Goal: Book appointment/travel/reservation

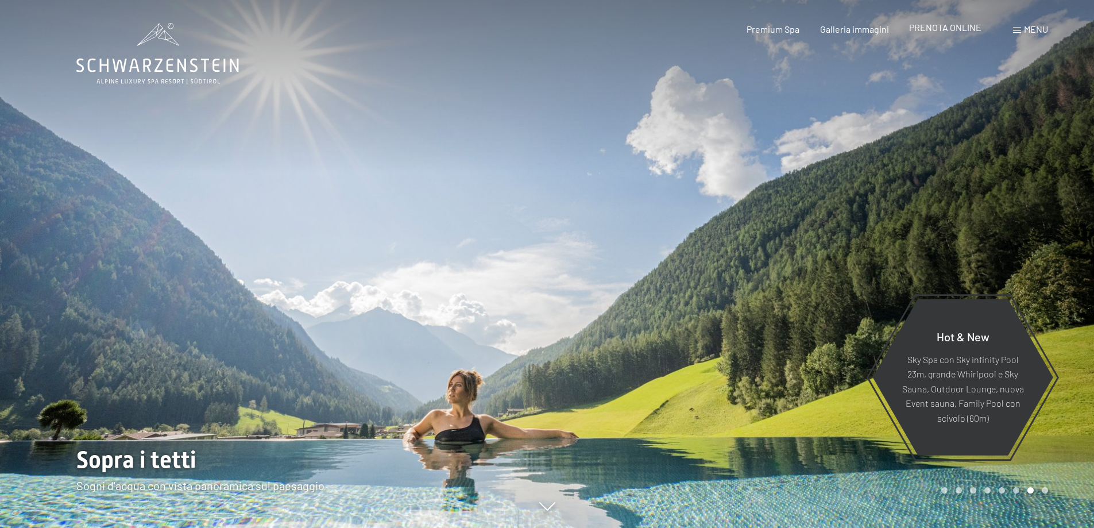
click at [932, 30] on span "PRENOTA ONLINE" at bounding box center [945, 27] width 72 height 11
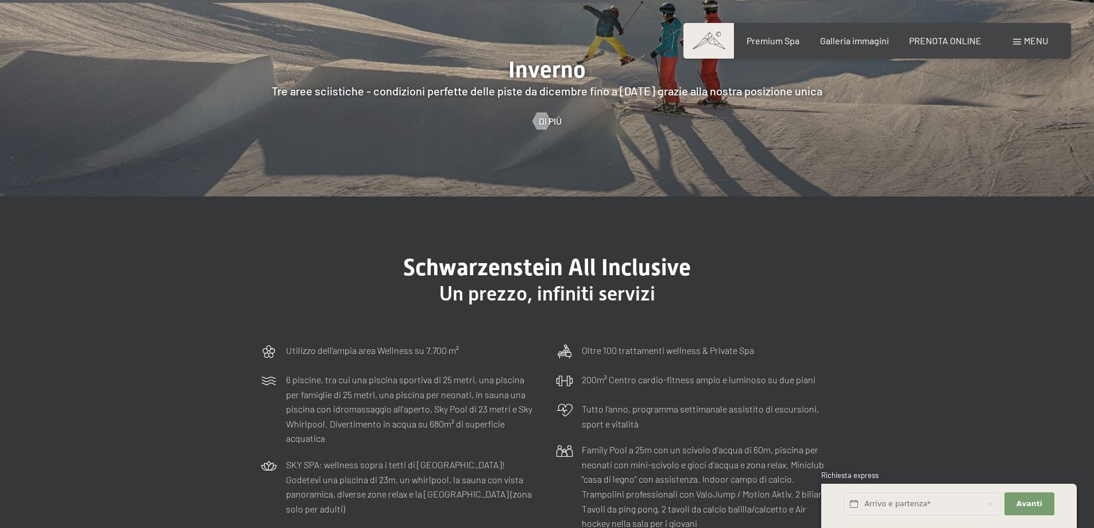
scroll to position [3272, 0]
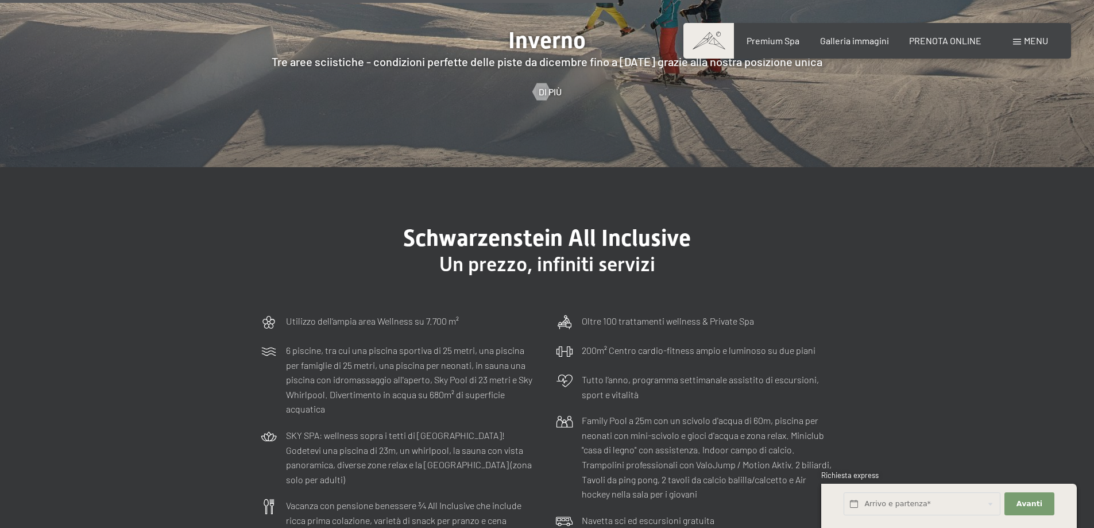
click at [870, 266] on div "Schwarzenstein All Inclusive Un prezzo, infiniti servizi Utilizzo dell‘ampia ar…" at bounding box center [547, 434] width 660 height 420
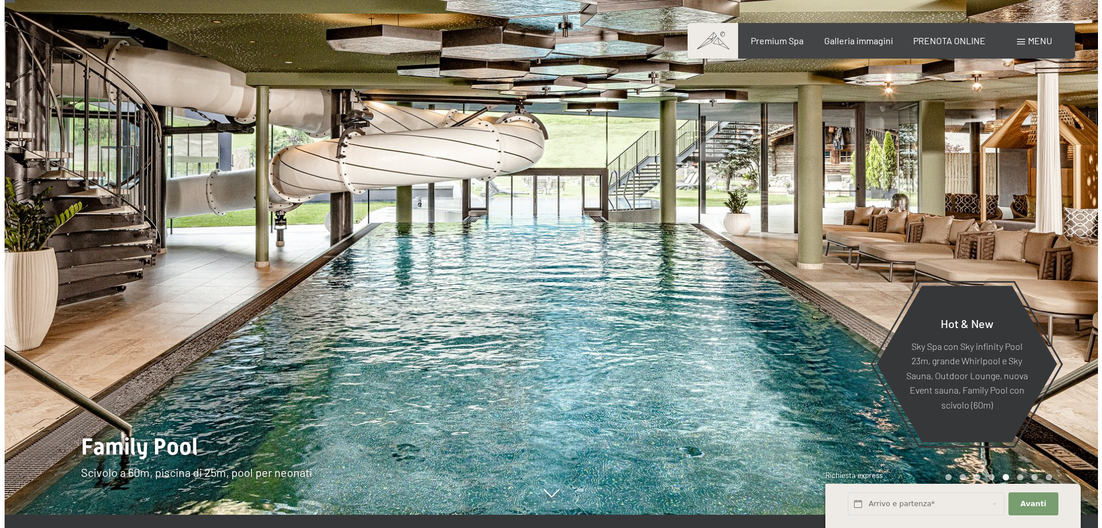
scroll to position [0, 0]
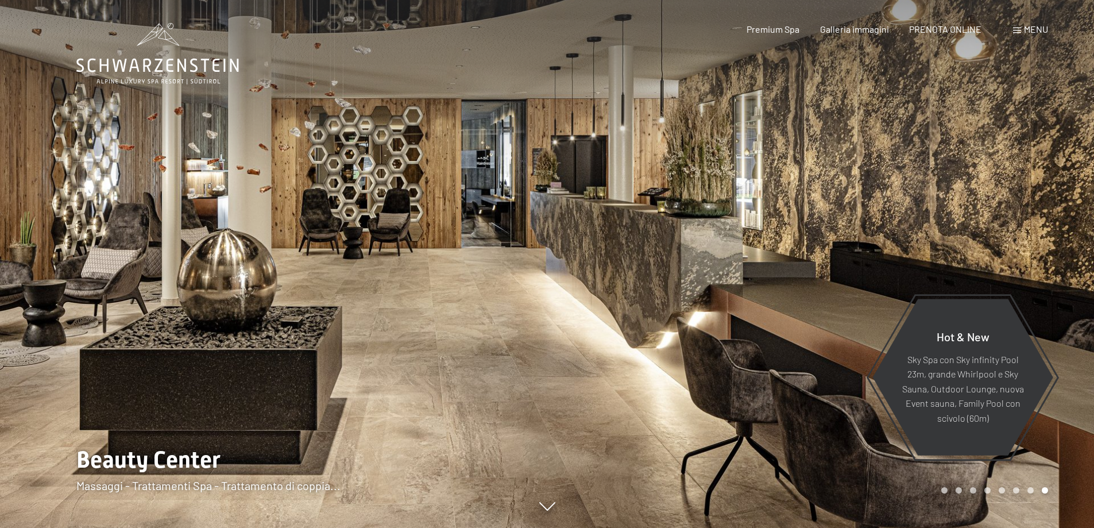
click at [75, 119] on div at bounding box center [273, 264] width 547 height 528
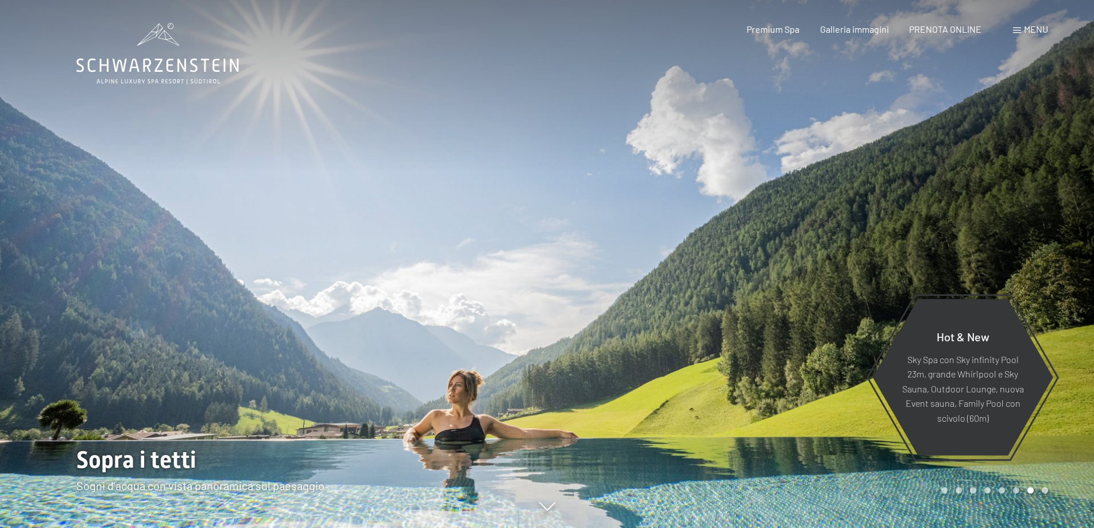
click at [1013, 23] on div "Prenotazione Richiesta Premium Spa Galleria immagini PRENOTA ONLINE Menu DE IT …" at bounding box center [877, 29] width 342 height 13
click at [1018, 26] on div "Menu" at bounding box center [1030, 29] width 35 height 13
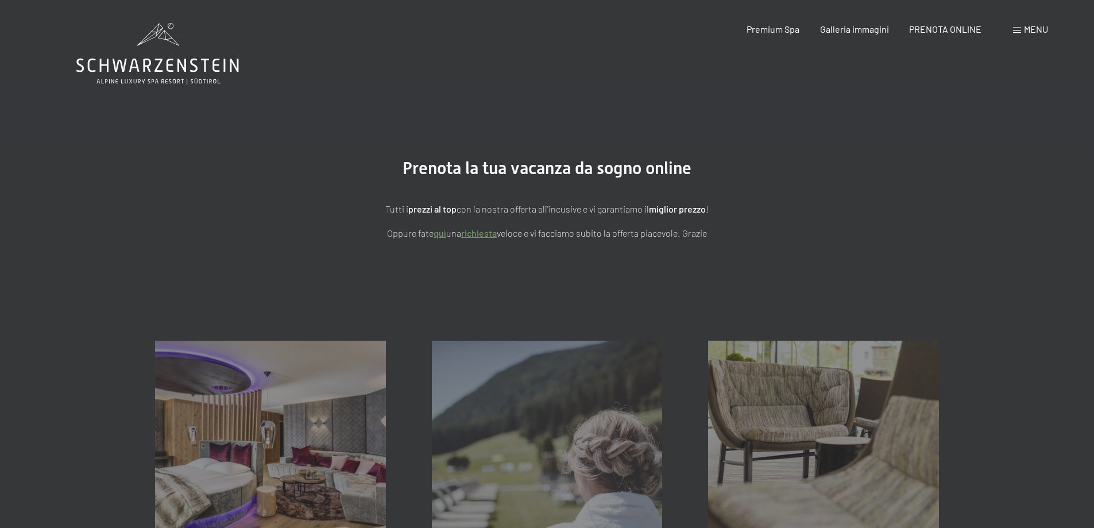
click at [1022, 31] on div "Menu" at bounding box center [1030, 29] width 35 height 13
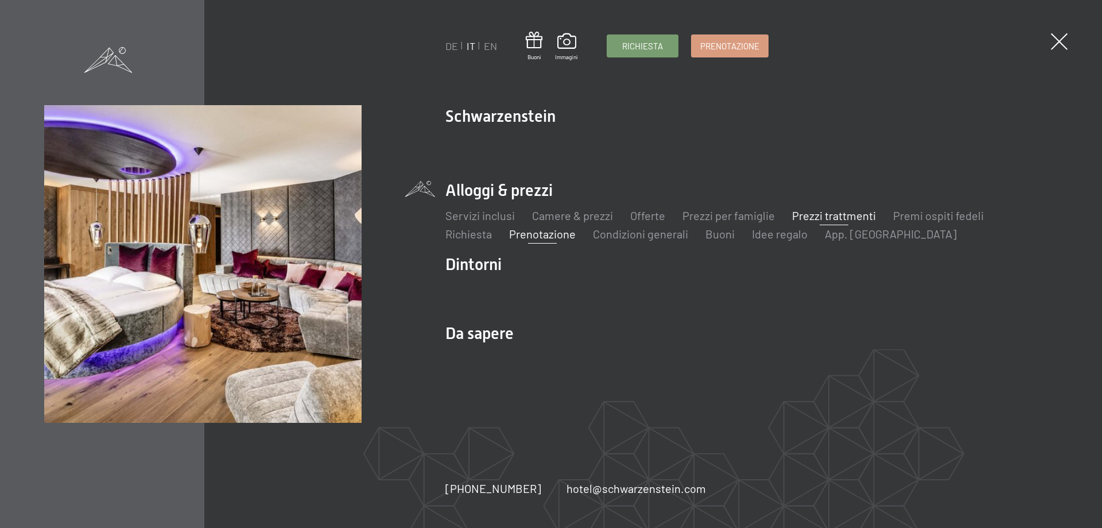
click at [803, 218] on link "Prezzi trattmenti" at bounding box center [834, 215] width 84 height 14
click at [851, 215] on link "Prezzi trattmenti" at bounding box center [834, 215] width 84 height 14
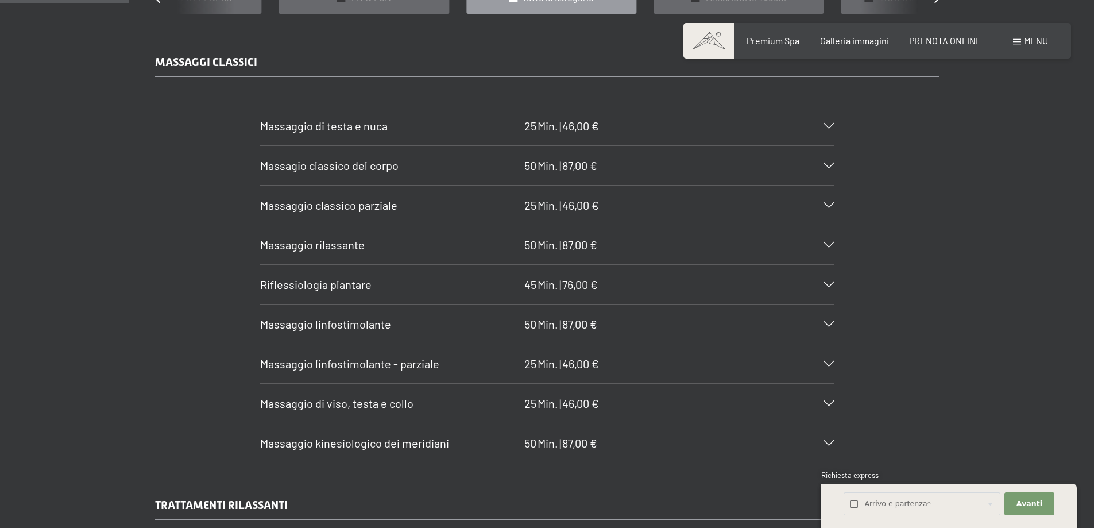
scroll to position [1148, 0]
